Goal: Transaction & Acquisition: Purchase product/service

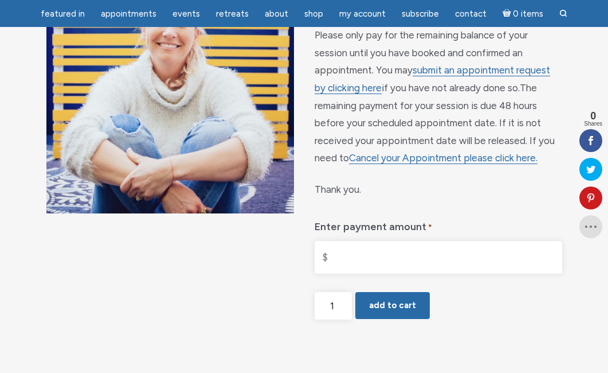
scroll to position [136, 0]
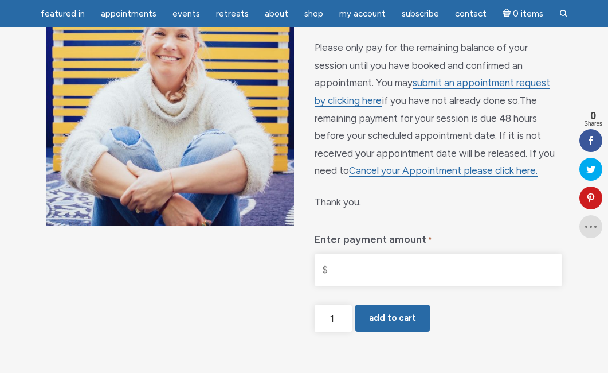
click at [370, 255] on input "Enter payment amount *" at bounding box center [439, 269] width 248 height 33
drag, startPoint x: 358, startPoint y: 262, endPoint x: 311, endPoint y: 255, distance: 48.2
click at [311, 255] on div "Reading with Jamie Butler Please only pay for the remaining balance of your ses…" at bounding box center [304, 193] width 608 height 476
type input "$450.00"
click at [388, 304] on button "Add to cart" at bounding box center [392, 318] width 75 height 28
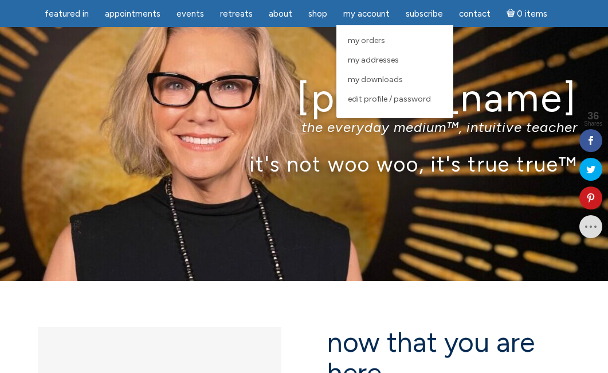
scroll to position [19, 0]
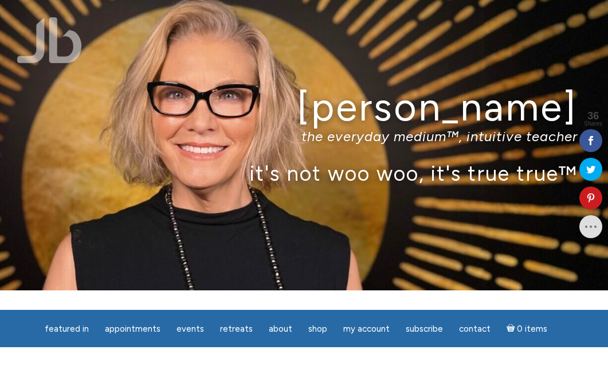
click at [376, 139] on p "the everyday medium™, intuitive teacher" at bounding box center [304, 136] width 548 height 17
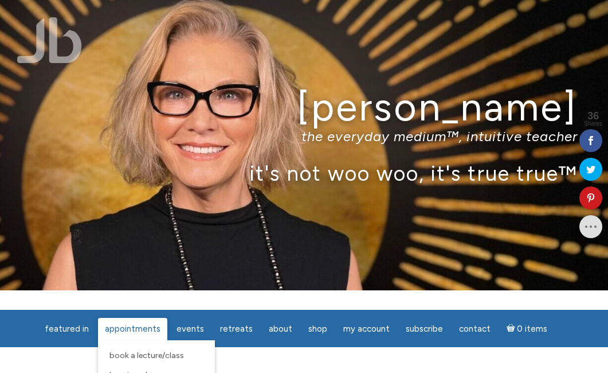
click at [138, 329] on span "Appointments" at bounding box center [133, 328] width 56 height 10
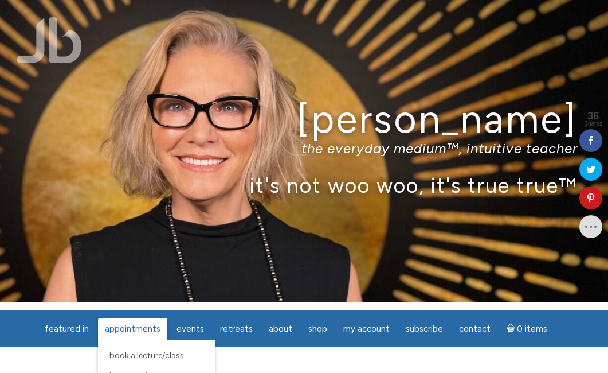
scroll to position [26, 0]
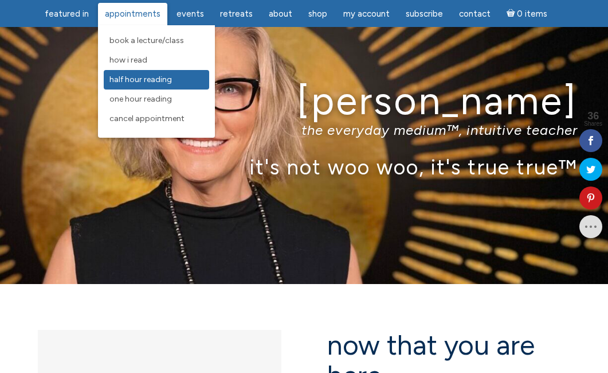
click at [138, 83] on span "Half Hour Reading" at bounding box center [141, 80] width 62 height 10
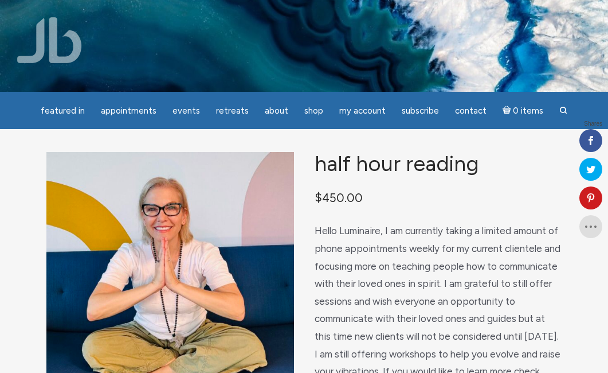
click at [156, 93] on ul "featured in featured in Memes Appointments Book a Lecture/Class How I Read Half…" at bounding box center [304, 110] width 608 height 37
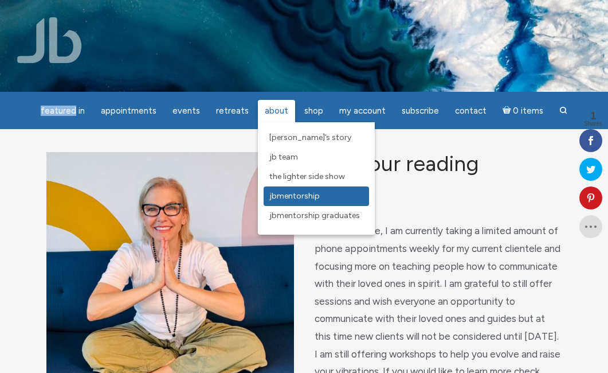
click at [298, 197] on span "JBMentorship" at bounding box center [294, 196] width 50 height 10
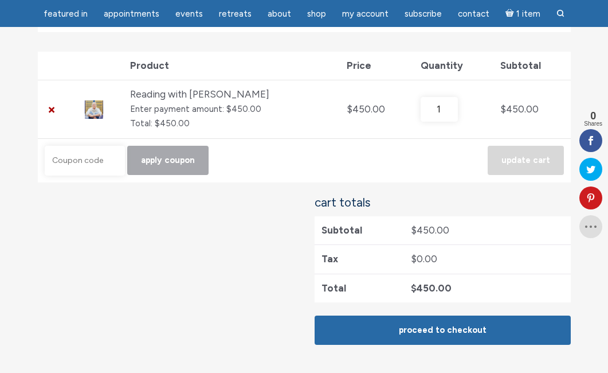
scroll to position [204, 0]
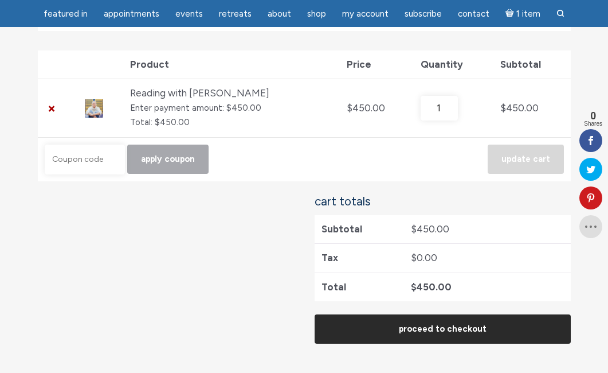
click at [384, 327] on link "Proceed to checkout" at bounding box center [443, 328] width 256 height 29
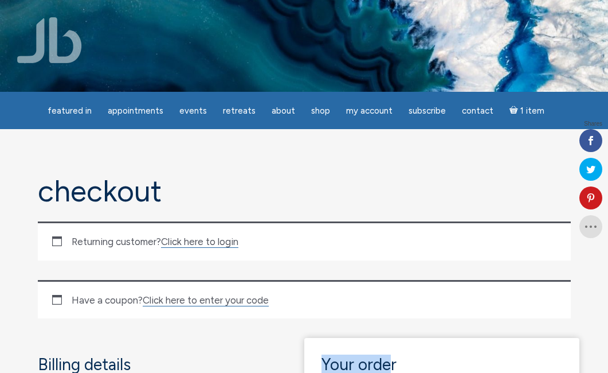
drag, startPoint x: 0, startPoint y: 0, endPoint x: 392, endPoint y: 361, distance: 533.1
click at [64, 232] on div "Returning customer? Click here to login" at bounding box center [304, 240] width 533 height 39
click at [52, 243] on div "Returning customer? Click here to login" at bounding box center [304, 240] width 533 height 39
click at [56, 243] on div "Returning customer? Click here to login" at bounding box center [304, 240] width 533 height 39
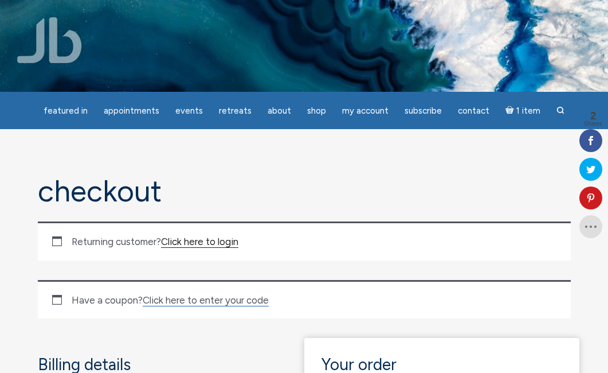
click at [177, 238] on link "Click here to login" at bounding box center [199, 242] width 77 height 12
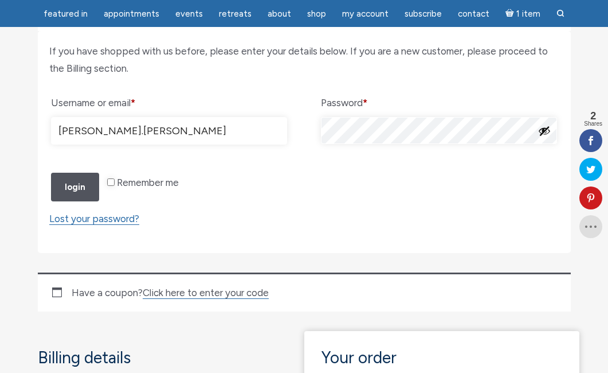
scroll to position [232, 0]
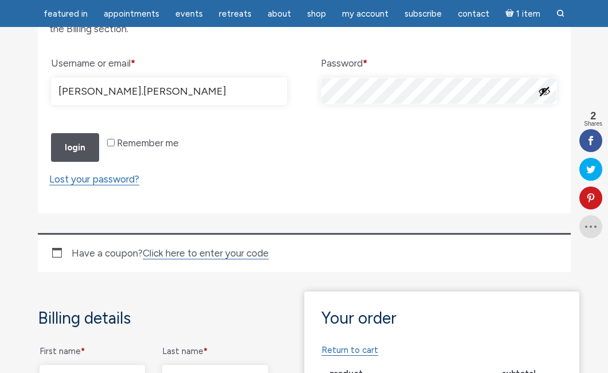
click at [177, 213] on form "If you have shopped with us before, please enter your details below. If you are…" at bounding box center [304, 102] width 533 height 222
click at [108, 146] on input "Remember me" at bounding box center [110, 142] width 7 height 7
checkbox input "true"
click at [81, 162] on button "Login" at bounding box center [75, 147] width 48 height 29
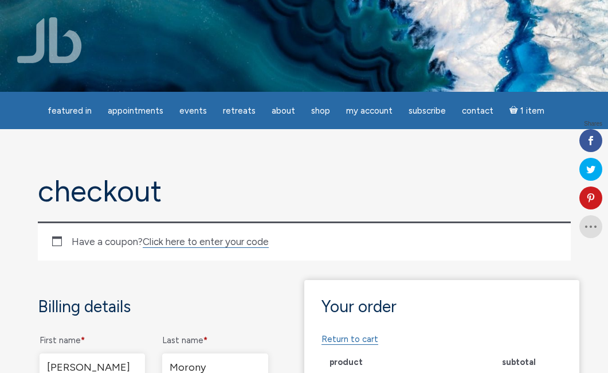
select select "VA"
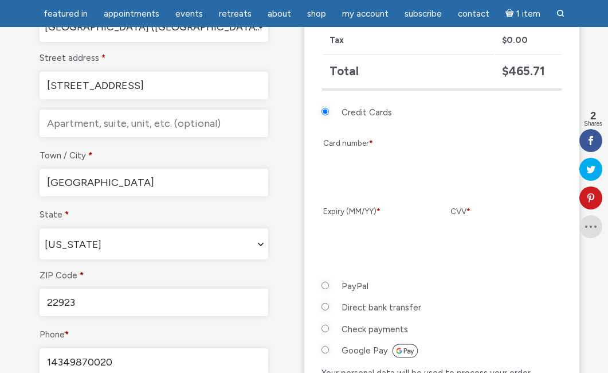
scroll to position [423, 0]
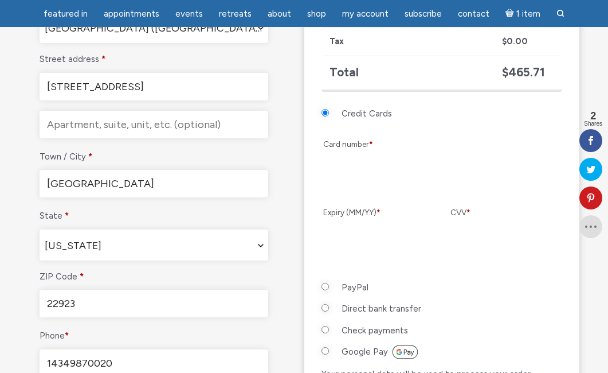
click at [515, 222] on p "CVV *" at bounding box center [505, 233] width 113 height 61
click at [498, 298] on li "PayPal Pay via PayPal." at bounding box center [442, 290] width 241 height 22
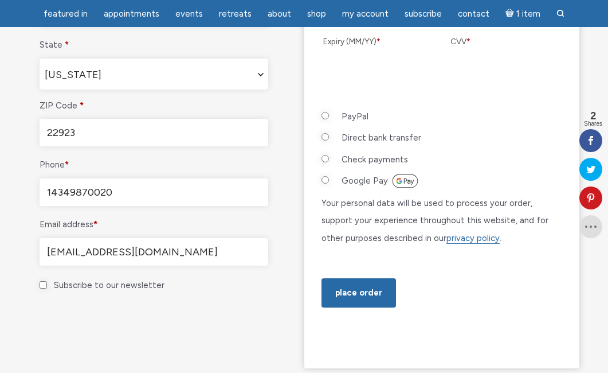
scroll to position [595, 0]
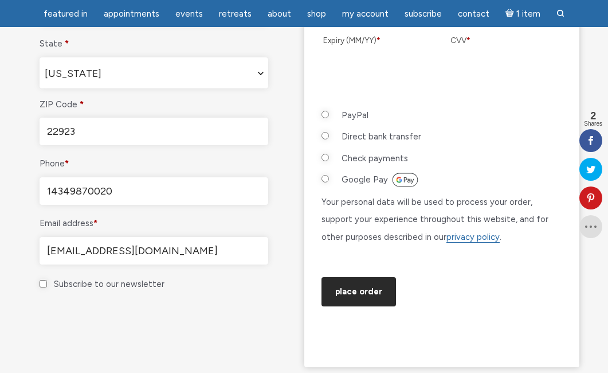
click at [360, 306] on button "Place order" at bounding box center [359, 291] width 75 height 29
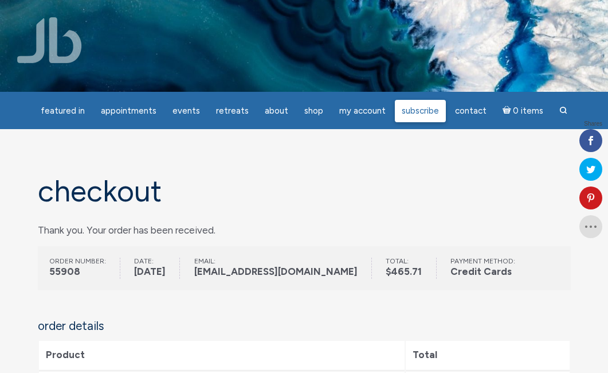
click at [440, 111] on link "Subscribe" at bounding box center [420, 111] width 51 height 22
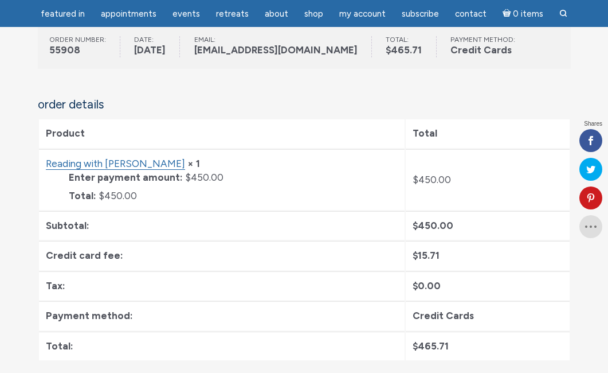
scroll to position [194, 0]
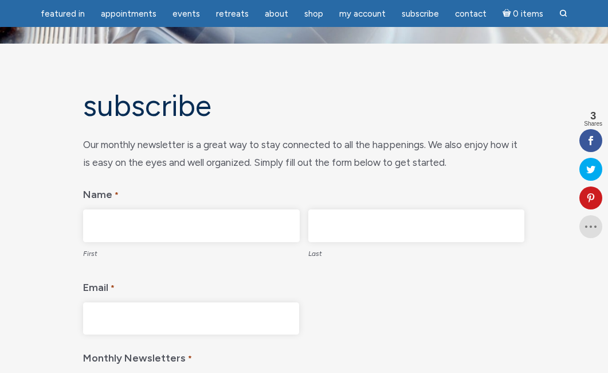
scroll to position [31, 0]
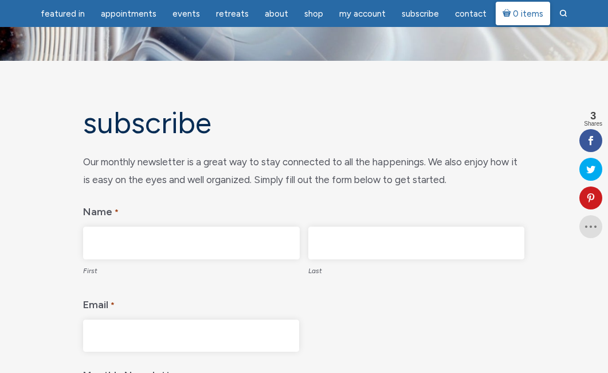
click at [513, 15] on span "0 items" at bounding box center [528, 14] width 30 height 9
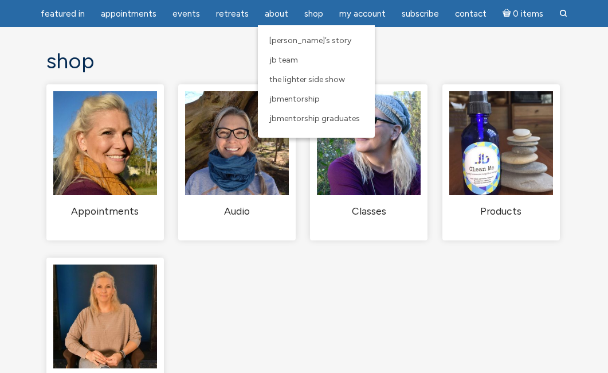
scroll to position [62, 0]
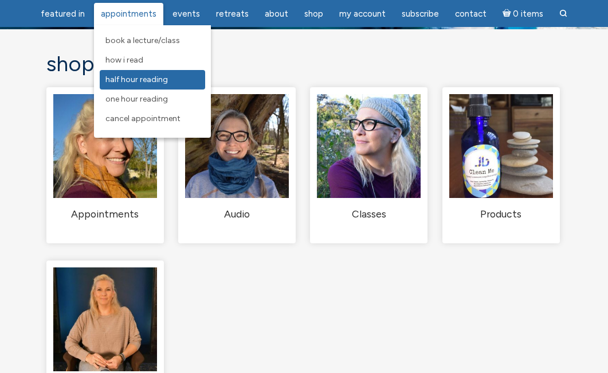
click at [140, 79] on span "Half Hour Reading" at bounding box center [136, 80] width 62 height 10
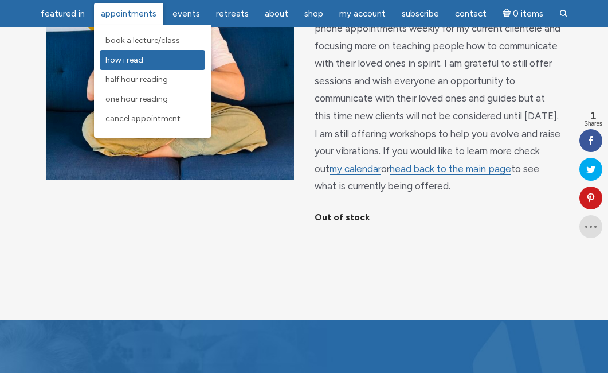
scroll to position [161, 0]
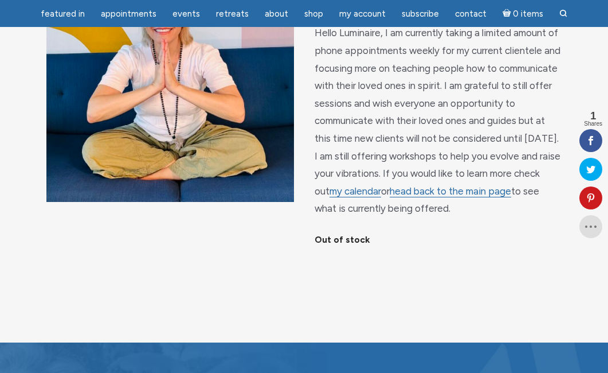
click at [157, 236] on div "Half Hour Reading $ 450.00 Hello Luminaire, I am currently taking a limited amo…" at bounding box center [304, 136] width 608 height 411
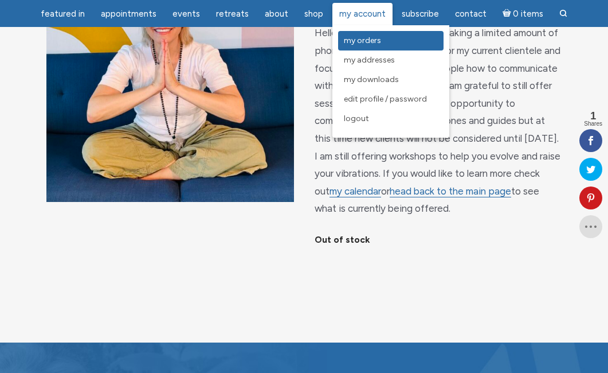
click at [358, 40] on span "My Orders" at bounding box center [362, 41] width 37 height 10
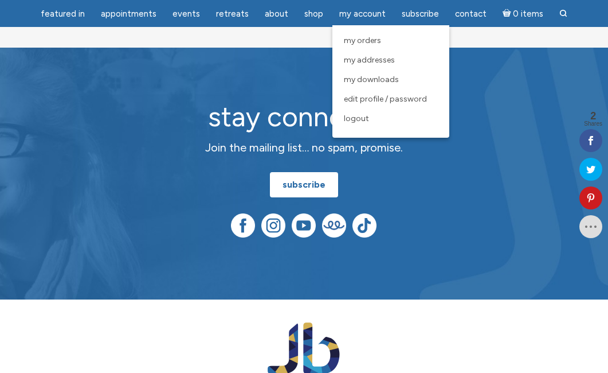
scroll to position [411, 0]
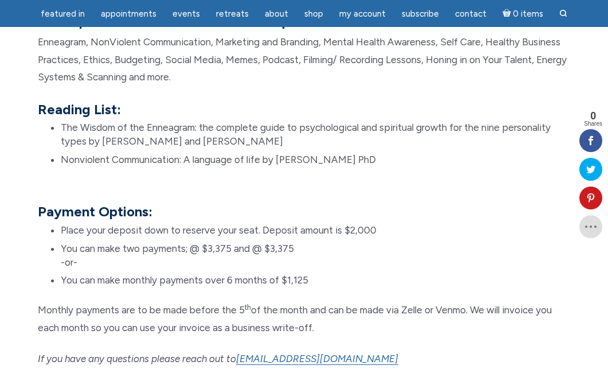
scroll to position [1163, 0]
